Goal: Task Accomplishment & Management: Use online tool/utility

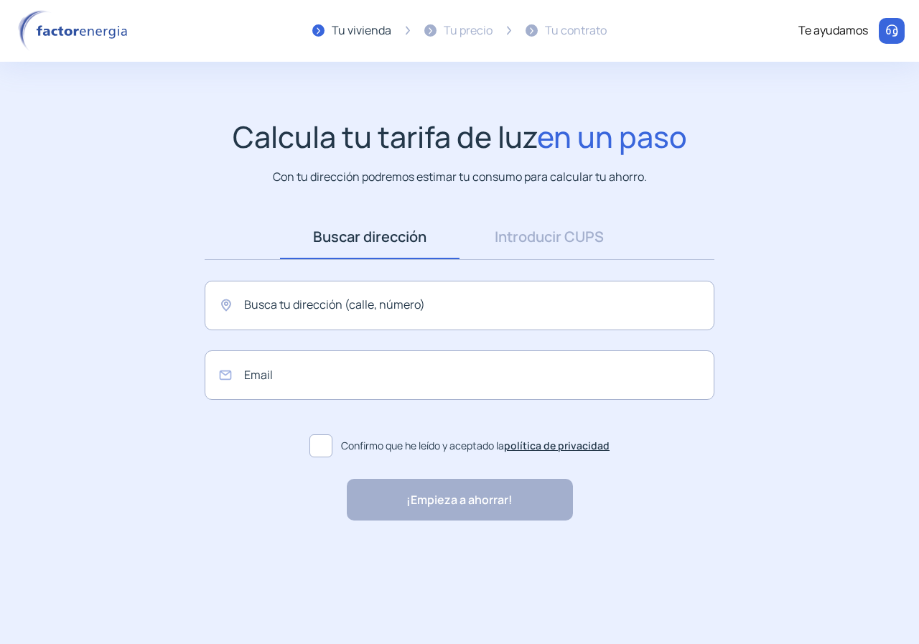
click at [72, 37] on img at bounding box center [75, 31] width 122 height 42
click at [72, 32] on img at bounding box center [75, 31] width 122 height 42
click at [59, 31] on img at bounding box center [75, 31] width 122 height 42
